Goal: Task Accomplishment & Management: Complete application form

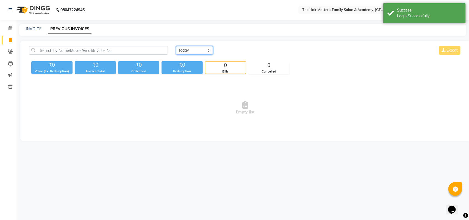
click at [208, 49] on select "[DATE] [DATE] Custom Range" at bounding box center [194, 50] width 37 height 9
select select "[DATE]"
click at [176, 46] on select "[DATE] [DATE] Custom Range" at bounding box center [194, 50] width 37 height 9
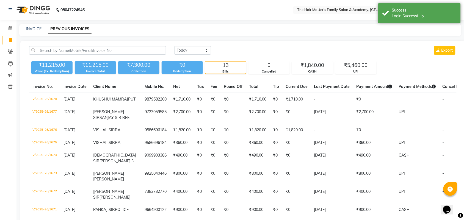
click at [314, 60] on div "₹11,215.00 Value (Ex. Redemption) ₹11,215.00 Invoice Total ₹7,300.00 Collection…" at bounding box center [242, 66] width 427 height 15
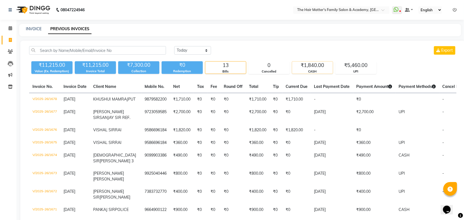
click at [317, 65] on div "₹1,840.00" at bounding box center [312, 66] width 41 height 8
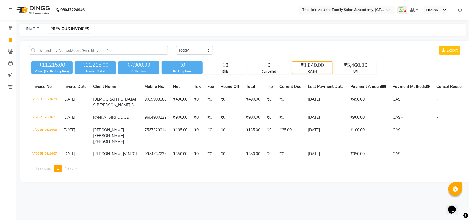
click at [382, 77] on div "[DATE] [DATE] Custom Range Export ₹11,215.00 Value (Ex. Redemption) ₹11,215.00 …" at bounding box center [245, 112] width 450 height 142
click at [367, 74] on div "[DATE] [DATE] Custom Range Export ₹11,215.00 Value (Ex. Redemption) ₹11,215.00 …" at bounding box center [245, 112] width 450 height 142
click at [363, 72] on div "UPI" at bounding box center [356, 71] width 41 height 5
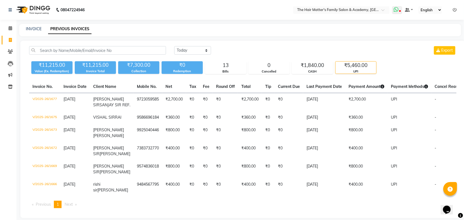
click at [396, 12] on span at bounding box center [397, 10] width 10 height 8
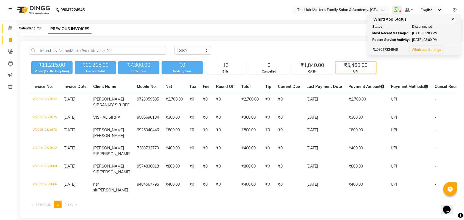
click at [8, 25] on span at bounding box center [10, 28] width 10 height 6
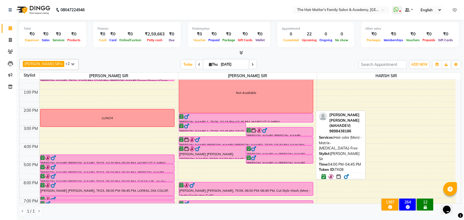
scroll to position [114, 0]
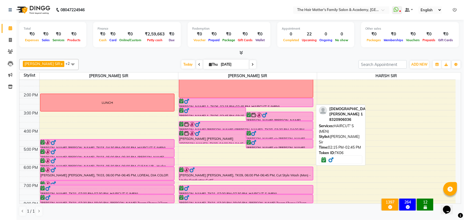
click at [229, 102] on div at bounding box center [245, 101] width 133 height 5
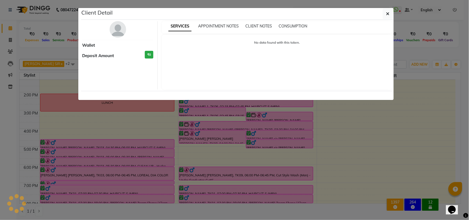
select select "6"
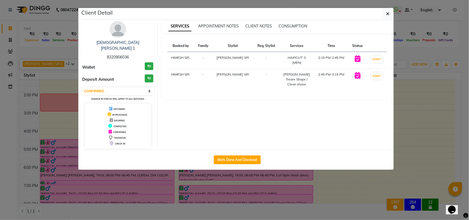
click at [461, 104] on ngb-modal-window "Client Detail [PERSON_NAME] 1 8320906036 Wallet ₹0 Deposit Amount ₹0 Select IN …" at bounding box center [234, 110] width 469 height 220
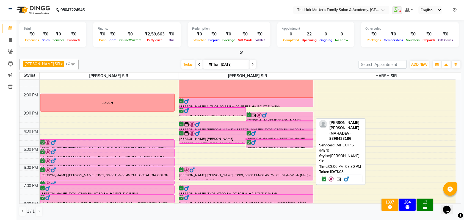
click at [274, 119] on div "[PERSON_NAME] [PERSON_NAME] ([PERSON_NAME]), TK08, 03:00 PM-03:30 PM, HAIRCUT' …" at bounding box center [279, 116] width 67 height 9
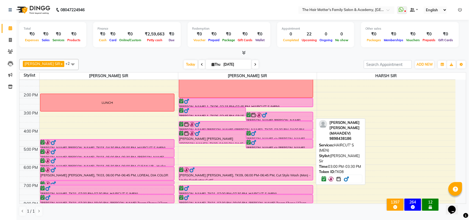
select select "6"
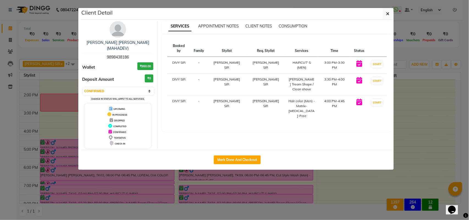
click at [408, 103] on ngb-modal-window "Client Detail [PERSON_NAME] [PERSON_NAME] (MAHADEV) 9898438186 Wallet ₹950.00 D…" at bounding box center [234, 110] width 469 height 220
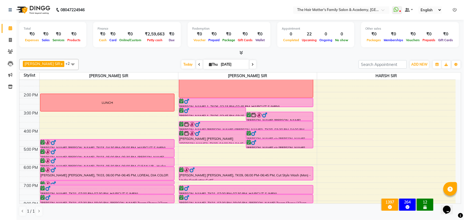
click at [222, 107] on div "[PERSON_NAME] 1, TK06, 02:15 PM-02:45 PM, HAIRCUT' S (MEN)" at bounding box center [246, 102] width 134 height 9
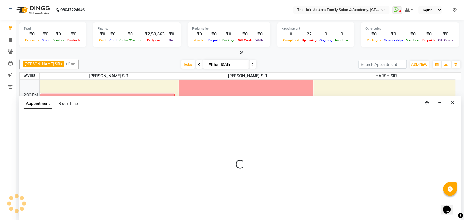
scroll to position [0, 0]
select select "43094"
select select "885"
select select "tentative"
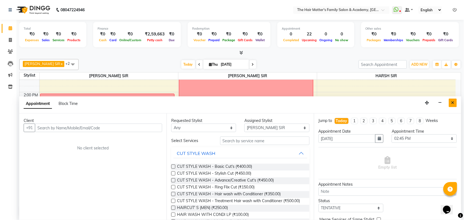
click at [451, 104] on icon "Close" at bounding box center [452, 103] width 3 height 4
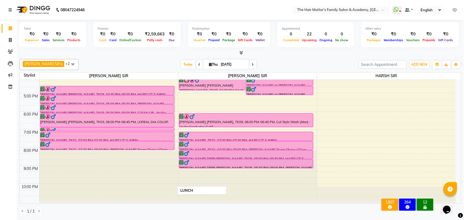
scroll to position [170, 0]
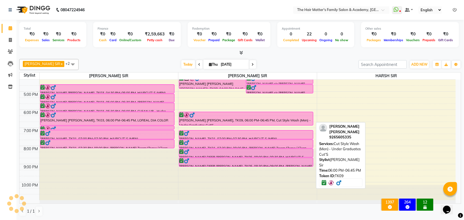
click at [226, 116] on div at bounding box center [245, 114] width 133 height 5
select select "6"
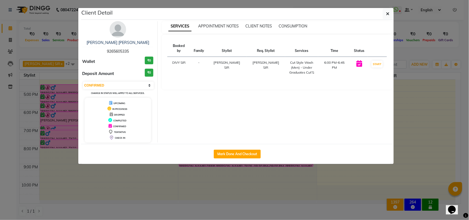
click at [427, 114] on ngb-modal-window "Client Detail [PERSON_NAME] [PERSON_NAME] 9265605335 Wallet ₹0 Deposit Amount ₹…" at bounding box center [234, 110] width 469 height 220
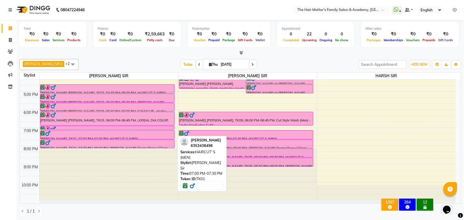
drag, startPoint x: 95, startPoint y: 128, endPoint x: 89, endPoint y: 128, distance: 5.5
click at [89, 128] on div "[PERSON_NAME] [PERSON_NAME], TK02, 11:00 AM-11:30 AM, HAIRCUT' S (MEN) [PERSON_…" at bounding box center [109, 55] width 139 height 290
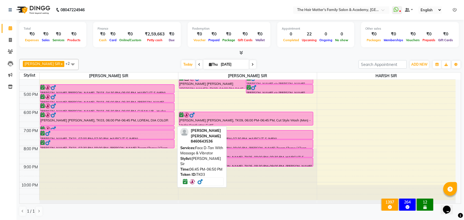
click at [94, 127] on div at bounding box center [107, 128] width 133 height 5
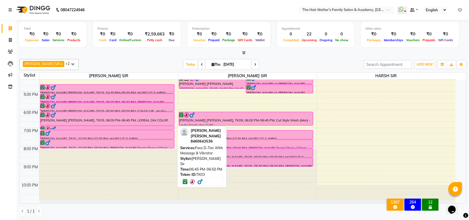
select select "6"
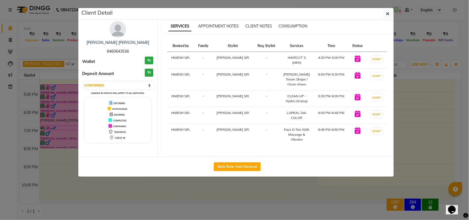
click at [448, 98] on ngb-modal-window "Client Detail [PERSON_NAME] [PERSON_NAME] 8460643536 Wallet ₹0 Deposit Amount ₹…" at bounding box center [234, 110] width 469 height 220
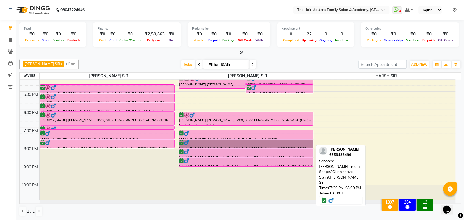
drag, startPoint x: 206, startPoint y: 147, endPoint x: 203, endPoint y: 146, distance: 3.2
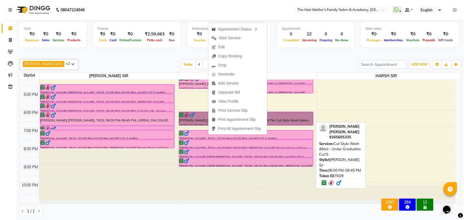
drag, startPoint x: 285, startPoint y: 115, endPoint x: 279, endPoint y: 117, distance: 5.6
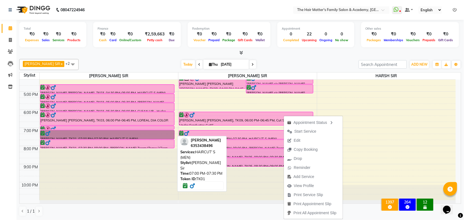
drag, startPoint x: 151, startPoint y: 138, endPoint x: 150, endPoint y: 149, distance: 11.3
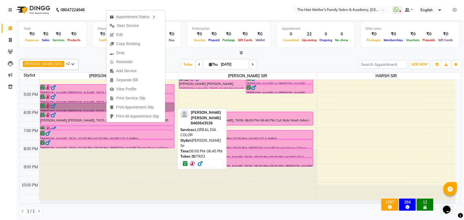
drag, startPoint x: 83, startPoint y: 111, endPoint x: 92, endPoint y: 116, distance: 9.8
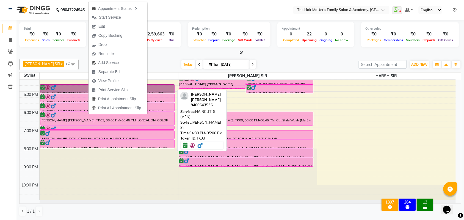
drag, startPoint x: 62, startPoint y: 91, endPoint x: 65, endPoint y: 104, distance: 12.9
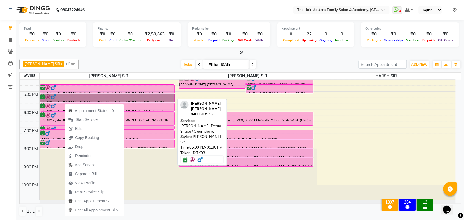
drag, startPoint x: 55, startPoint y: 99, endPoint x: 60, endPoint y: 110, distance: 11.7
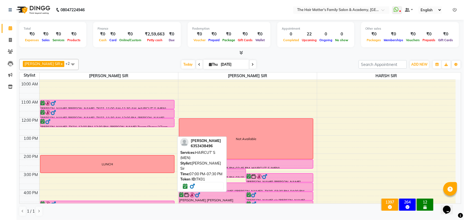
scroll to position [0, 0]
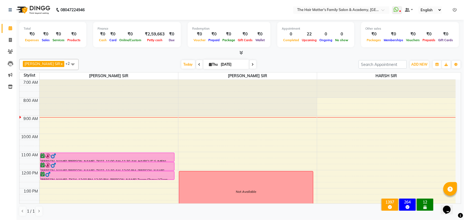
click at [9, 104] on div "Calendar Invoice Clients Leads Marketing Inventory Completed InProgress Upcomin…" at bounding box center [37, 114] width 74 height 196
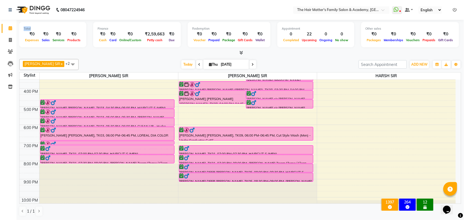
scroll to position [170, 0]
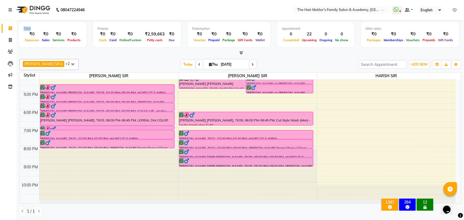
click at [9, 32] on link "Calendar" at bounding box center [8, 28] width 13 height 9
click at [9, 38] on icon at bounding box center [10, 40] width 3 height 4
select select "service"
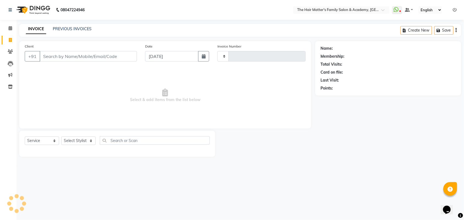
type input "1679"
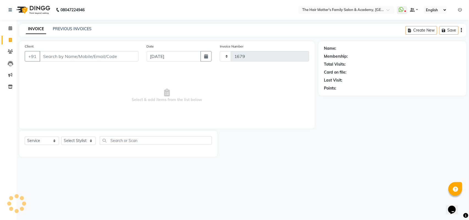
select select "5980"
click at [60, 57] on input "Client" at bounding box center [89, 56] width 99 height 10
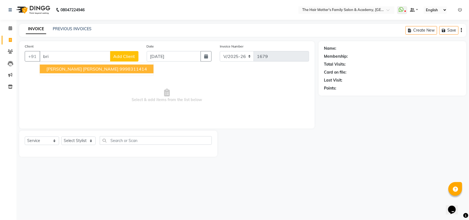
click at [70, 54] on input "bri" at bounding box center [75, 56] width 71 height 10
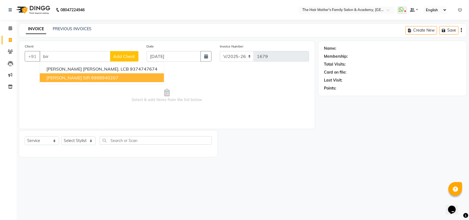
click at [66, 80] on button "[PERSON_NAME] SIR 9998940207" at bounding box center [102, 77] width 124 height 9
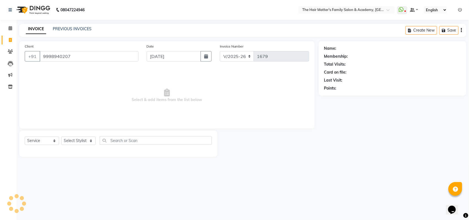
type input "9998940207"
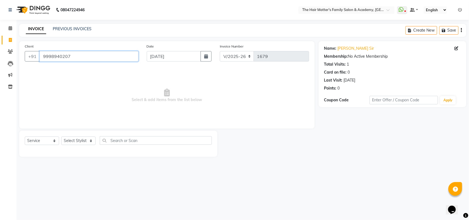
click at [93, 52] on input "9998940207" at bounding box center [89, 56] width 99 height 10
click at [204, 55] on icon "button" at bounding box center [206, 56] width 4 height 4
select select "9"
select select "2025"
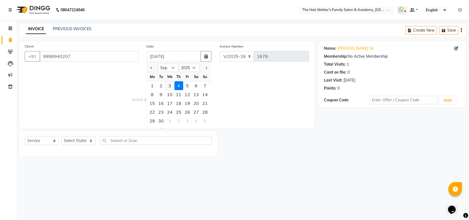
click at [173, 84] on div "3" at bounding box center [170, 85] width 9 height 9
type input "[DATE]"
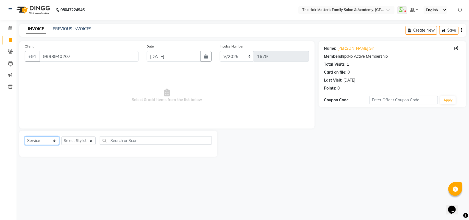
click at [41, 138] on select "Select Service Product Membership Package Voucher Prepaid Gift Card" at bounding box center [42, 141] width 34 height 9
click at [25, 137] on select "Select Service Product Membership Package Voucher Prepaid Gift Card" at bounding box center [42, 141] width 34 height 9
click at [84, 140] on select "Select Stylist DIVY SIR HARSH SIR HIMESH SIR. MAYANK SIR [PERSON_NAME] SIR" at bounding box center [78, 141] width 34 height 9
select select "42572"
click at [61, 137] on select "Select Stylist DIVY SIR HARSH SIR HIMESH SIR. MAYANK SIR [PERSON_NAME] SIR" at bounding box center [78, 141] width 34 height 9
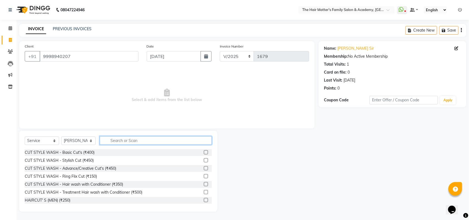
click at [113, 137] on input "text" at bounding box center [156, 140] width 112 height 9
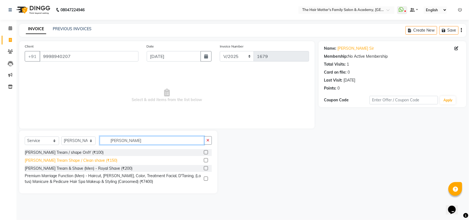
type input "[PERSON_NAME]"
click at [95, 159] on div "[PERSON_NAME] Tream Shape / Clean shave (₹150)" at bounding box center [71, 161] width 93 height 6
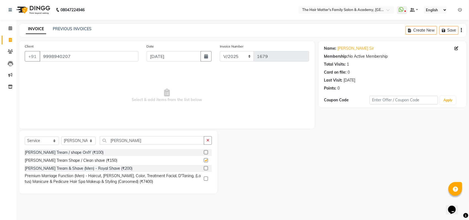
checkbox input "false"
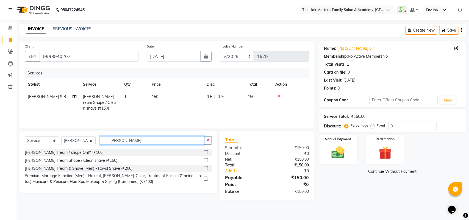
click at [130, 140] on input "[PERSON_NAME]" at bounding box center [152, 140] width 104 height 9
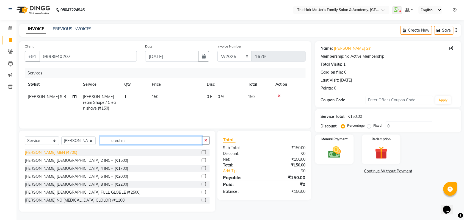
type input "loreal m"
click at [40, 154] on div "[PERSON_NAME] MEN (₹700)" at bounding box center [51, 153] width 52 height 6
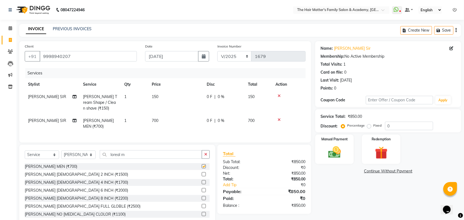
checkbox input "false"
click at [139, 163] on div "Select Service Product Membership Package Voucher Prepaid Gift Card Select Styl…" at bounding box center [117, 156] width 185 height 13
click at [140, 159] on input "loreal m" at bounding box center [151, 154] width 102 height 9
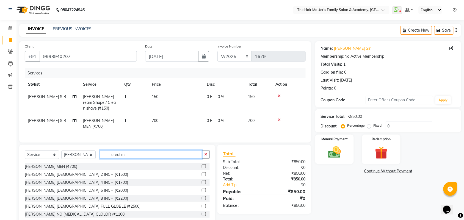
click at [140, 159] on input "loreal m" at bounding box center [151, 154] width 102 height 9
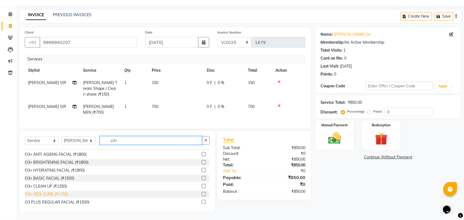
scroll to position [9, 0]
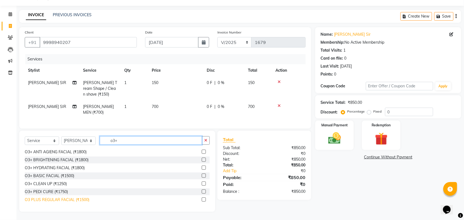
type input "o3+"
click at [63, 201] on div "O3 PLUS REGULAR FACIAL (₹1500)" at bounding box center [57, 200] width 65 height 6
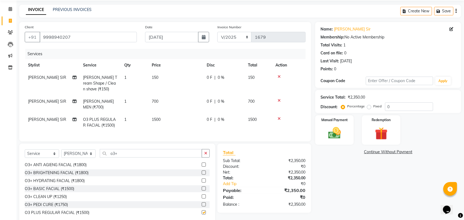
checkbox input "false"
click at [153, 158] on input "o3+" at bounding box center [151, 153] width 102 height 9
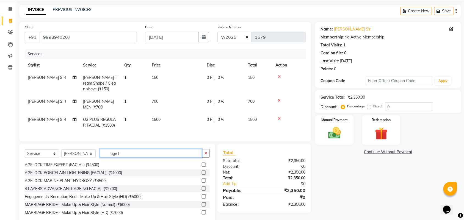
scroll to position [0, 0]
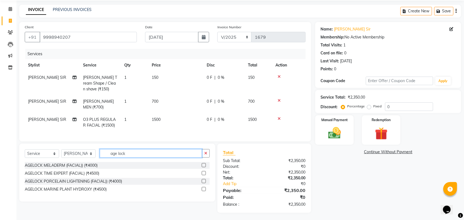
click at [118, 158] on input "age lock" at bounding box center [151, 153] width 102 height 9
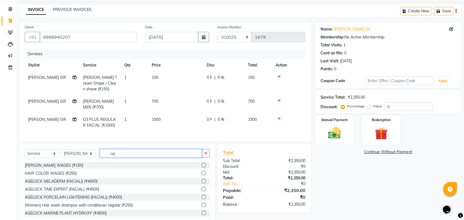
type input "a"
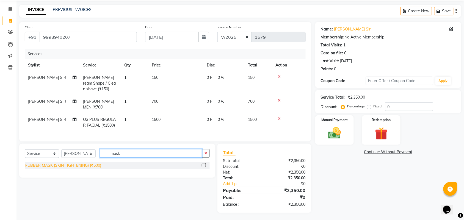
type input "mask"
click at [89, 168] on div "RUBBER MASK (SKIN TIGHTENING) (₹500)" at bounding box center [63, 166] width 76 height 6
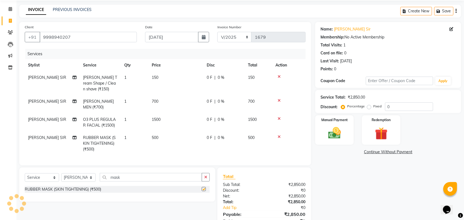
checkbox input "false"
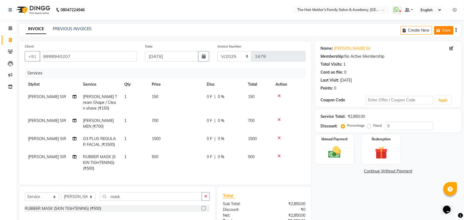
click at [438, 32] on icon "button" at bounding box center [439, 31] width 5 height 4
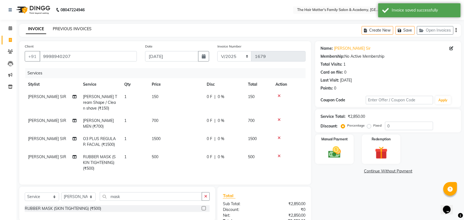
click at [73, 29] on link "PREVIOUS INVOICES" at bounding box center [72, 28] width 39 height 5
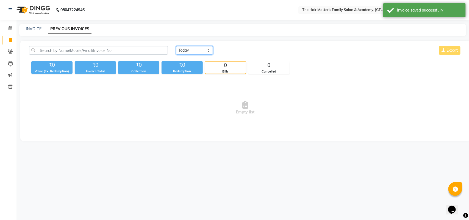
click at [205, 47] on select "[DATE] [DATE] Custom Range" at bounding box center [194, 50] width 37 height 9
select select "[DATE]"
click at [176, 46] on select "[DATE] [DATE] Custom Range" at bounding box center [194, 50] width 37 height 9
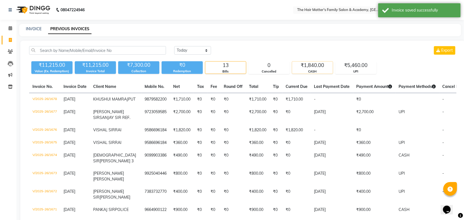
click at [301, 73] on div "CASH" at bounding box center [312, 71] width 41 height 5
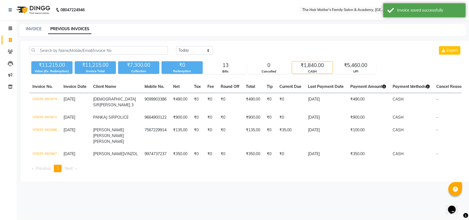
click at [386, 71] on div "₹11,215.00 Value (Ex. Redemption) ₹11,215.00 Invoice Total ₹7,300.00 Collection…" at bounding box center [245, 66] width 433 height 15
click at [348, 68] on div "₹5,460.00" at bounding box center [356, 66] width 41 height 8
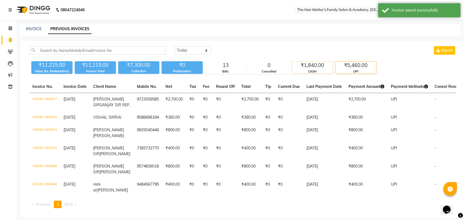
click at [316, 68] on div "₹1,840.00" at bounding box center [312, 66] width 41 height 8
